Goal: Task Accomplishment & Management: Complete application form

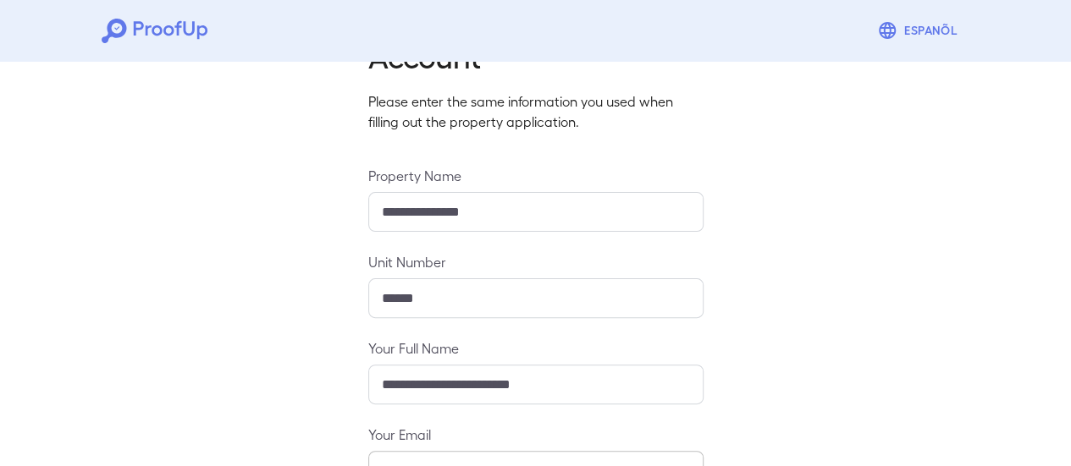
scroll to position [300, 0]
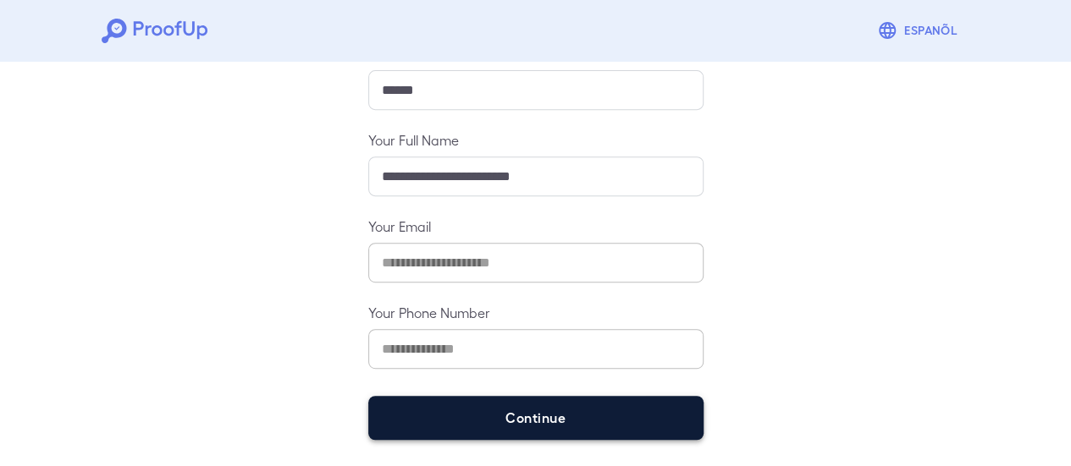
click at [629, 429] on button "Continue" at bounding box center [535, 418] width 335 height 44
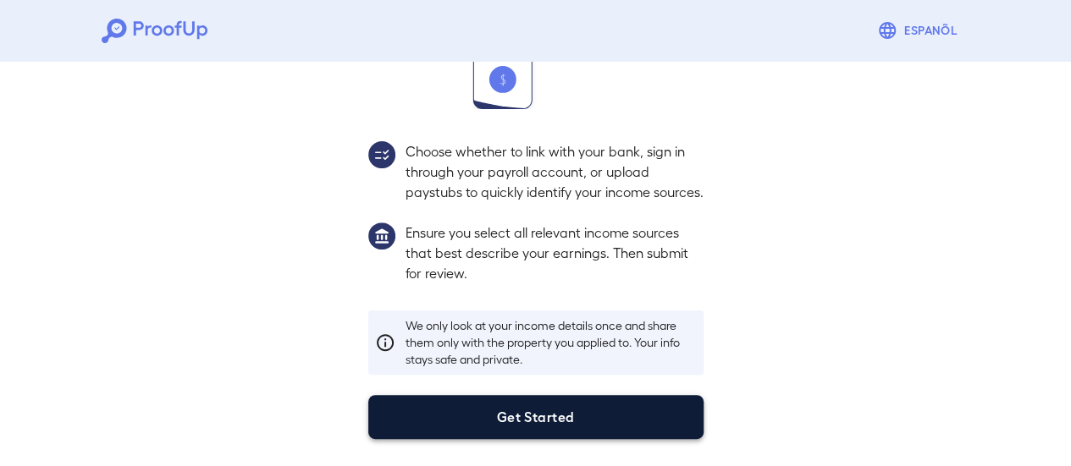
click at [613, 421] on button "Get Started" at bounding box center [535, 417] width 335 height 44
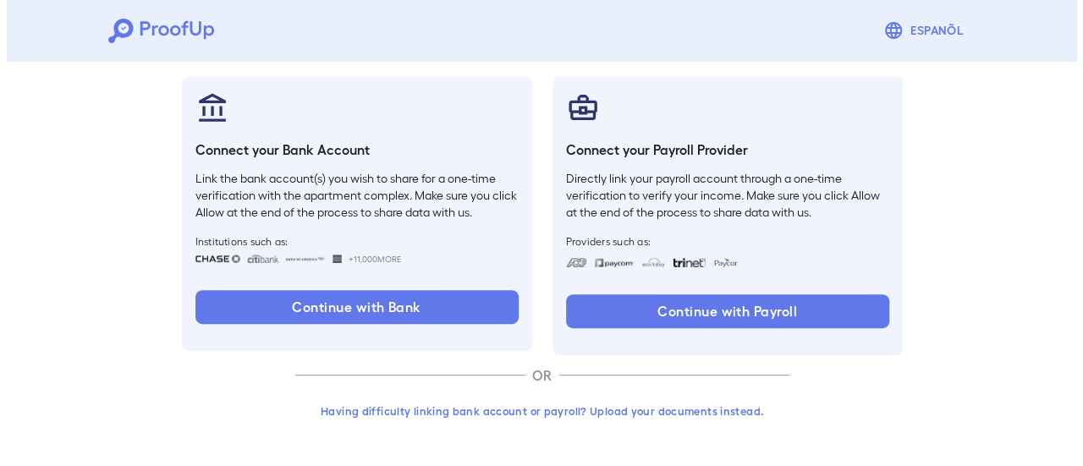
scroll to position [179, 0]
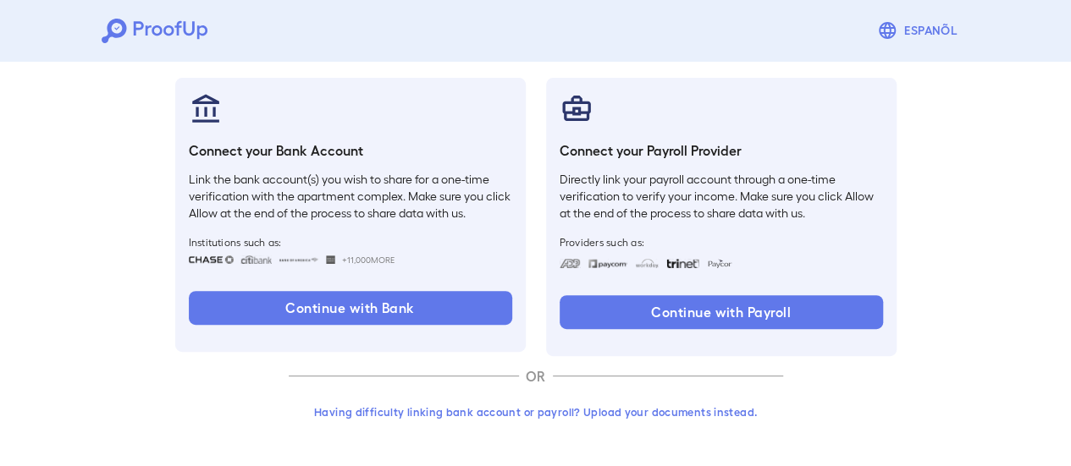
click at [635, 410] on button "Having difficulty linking bank account or payroll? Upload your documents instea…" at bounding box center [536, 412] width 494 height 30
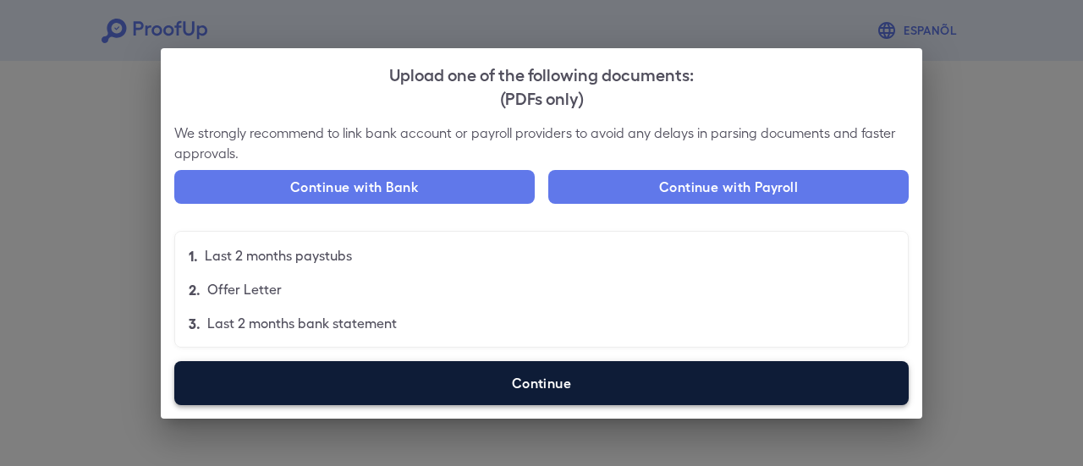
click at [666, 383] on label "Continue" at bounding box center [541, 383] width 735 height 44
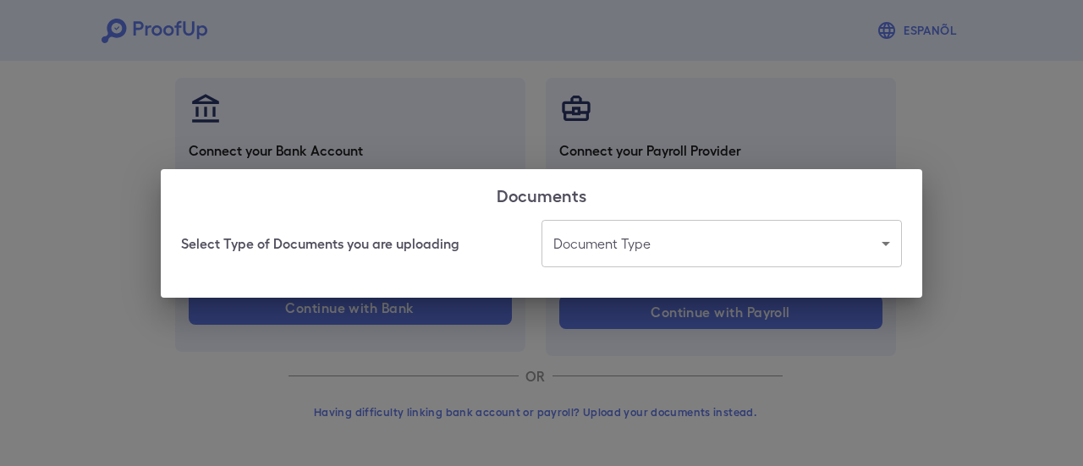
click at [740, 248] on body "Espanõl Go back How Would You Like to Verify Your Income? There are multiple wa…" at bounding box center [541, 144] width 1083 height 647
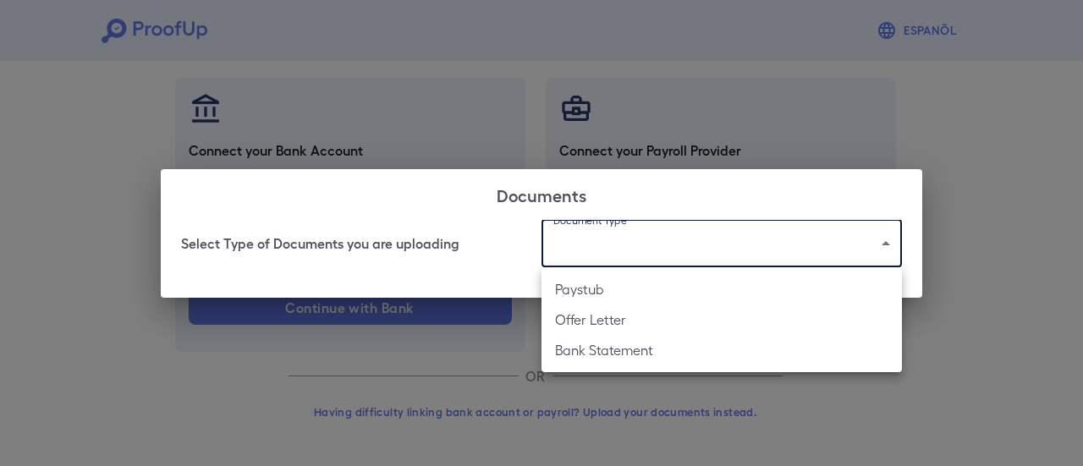
click at [643, 357] on li "Bank Statement" at bounding box center [722, 350] width 361 height 30
type input "**********"
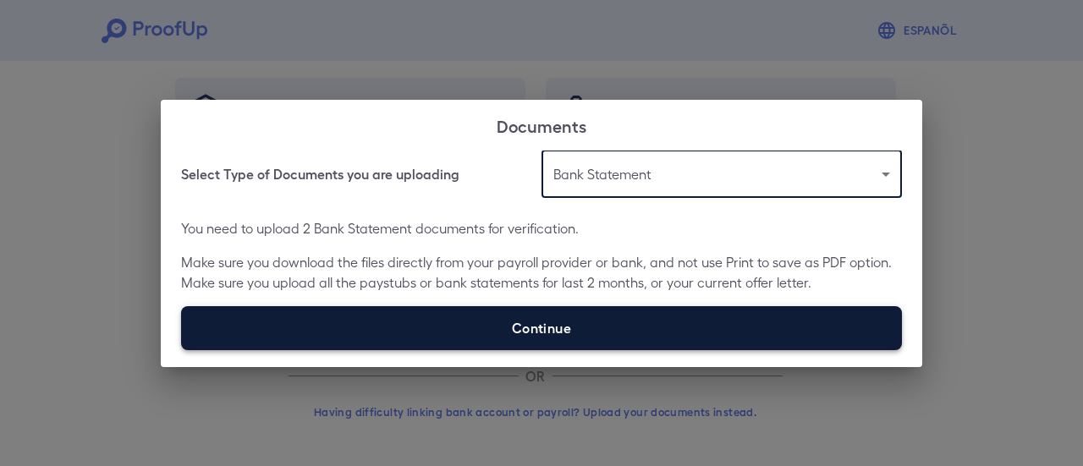
click at [710, 327] on label "Continue" at bounding box center [541, 328] width 721 height 44
click at [182, 350] on input "Continue" at bounding box center [181, 350] width 1 height 1
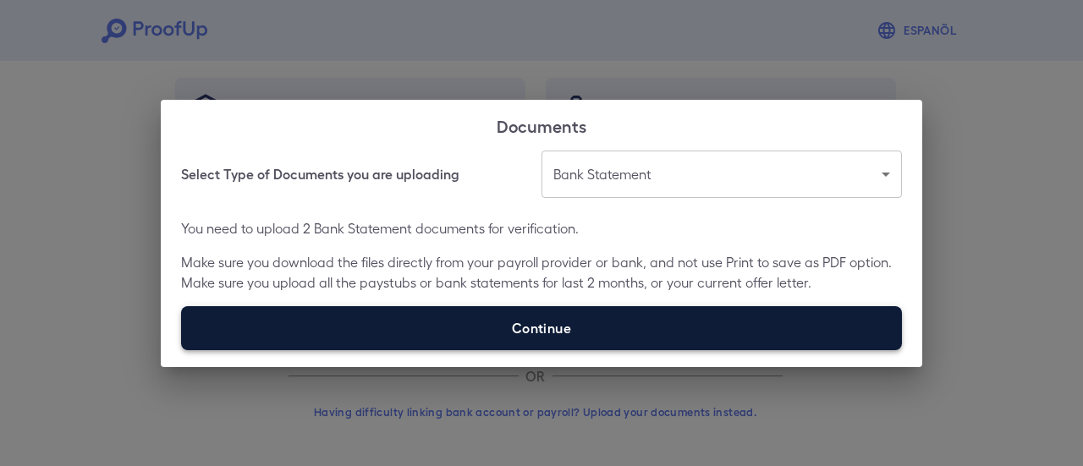
type input "**********"
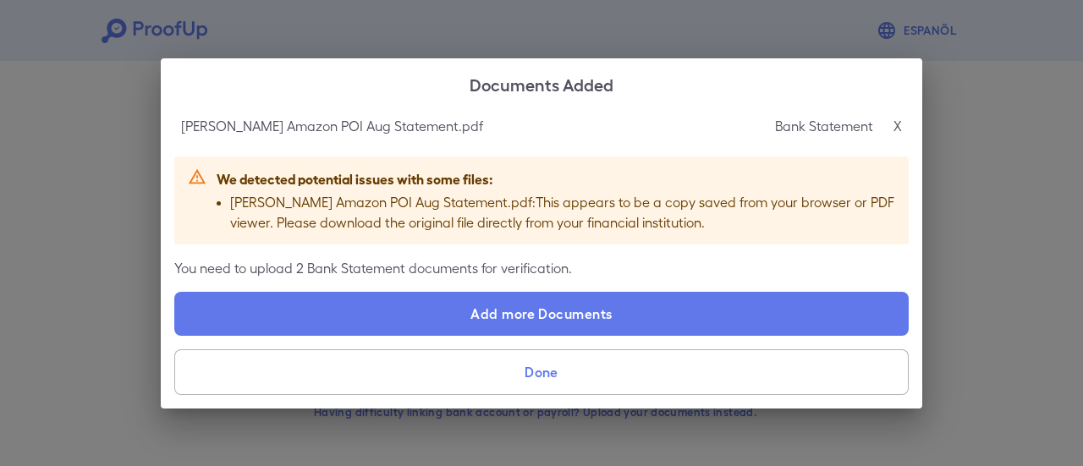
click at [679, 377] on button "Done" at bounding box center [541, 373] width 735 height 46
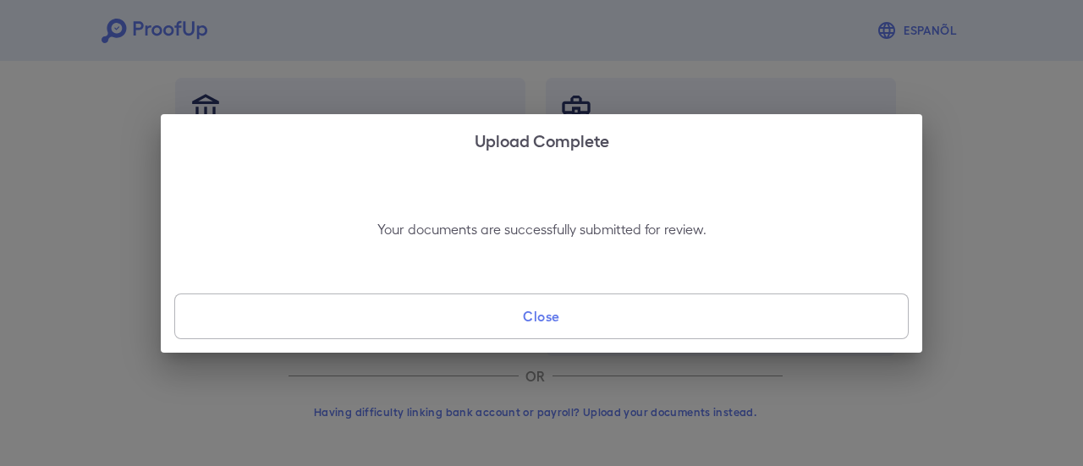
click at [592, 320] on button "Close" at bounding box center [541, 317] width 735 height 46
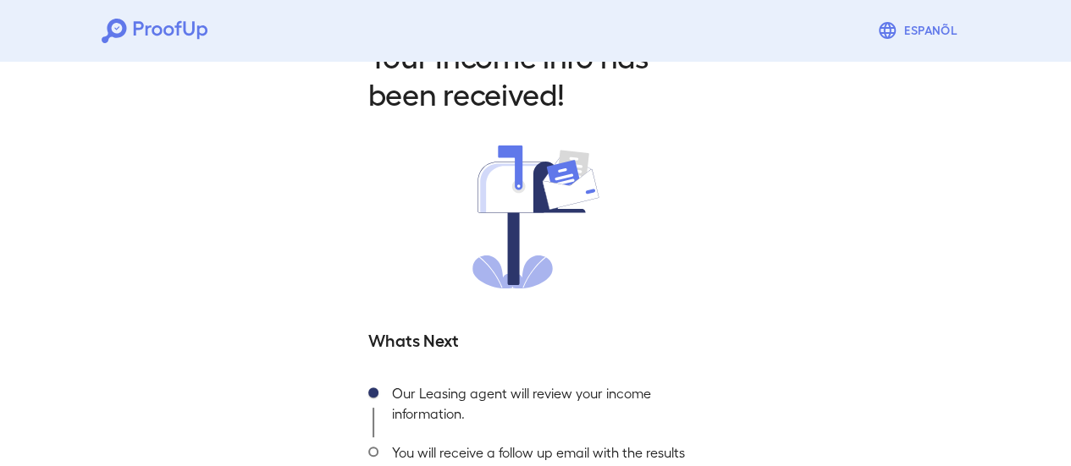
scroll to position [182, 0]
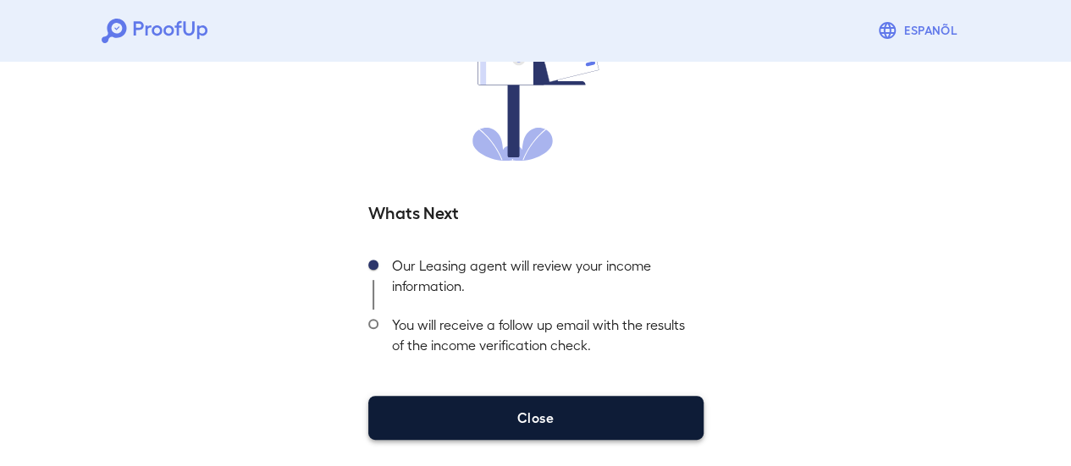
click at [623, 430] on button "Close" at bounding box center [535, 418] width 335 height 44
